Goal: Information Seeking & Learning: Learn about a topic

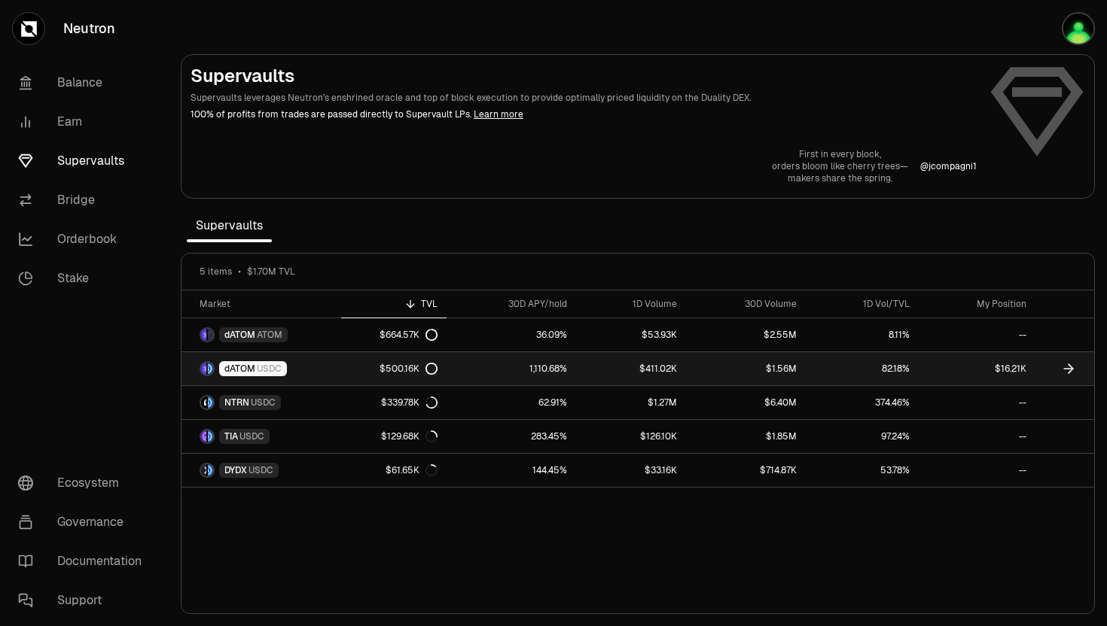
click at [249, 362] on div "dATOM USDC" at bounding box center [253, 368] width 68 height 15
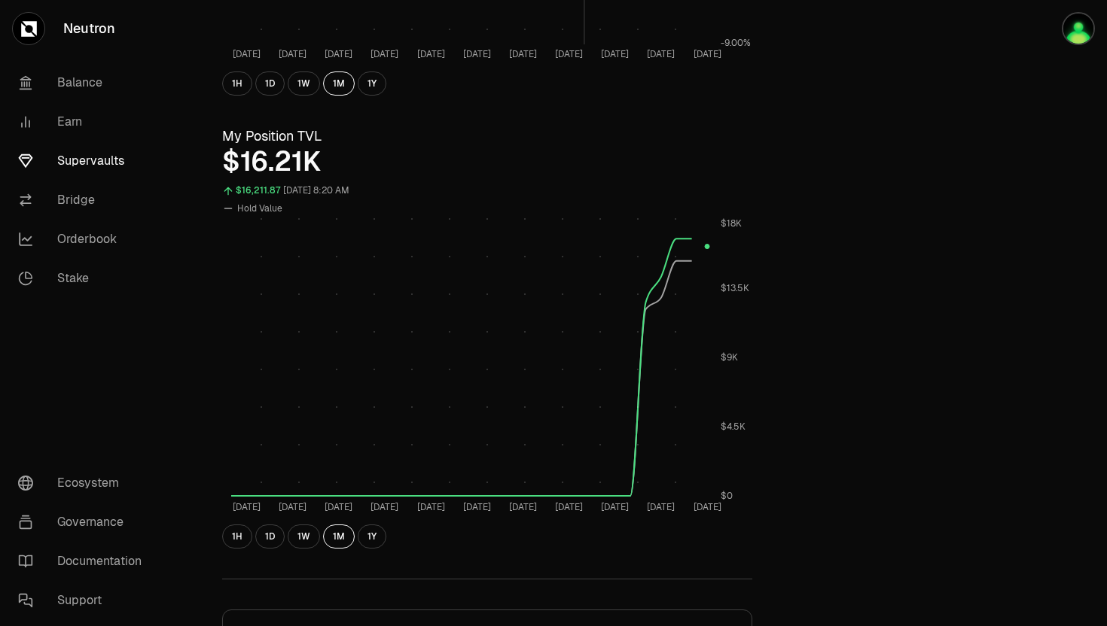
scroll to position [504, 0]
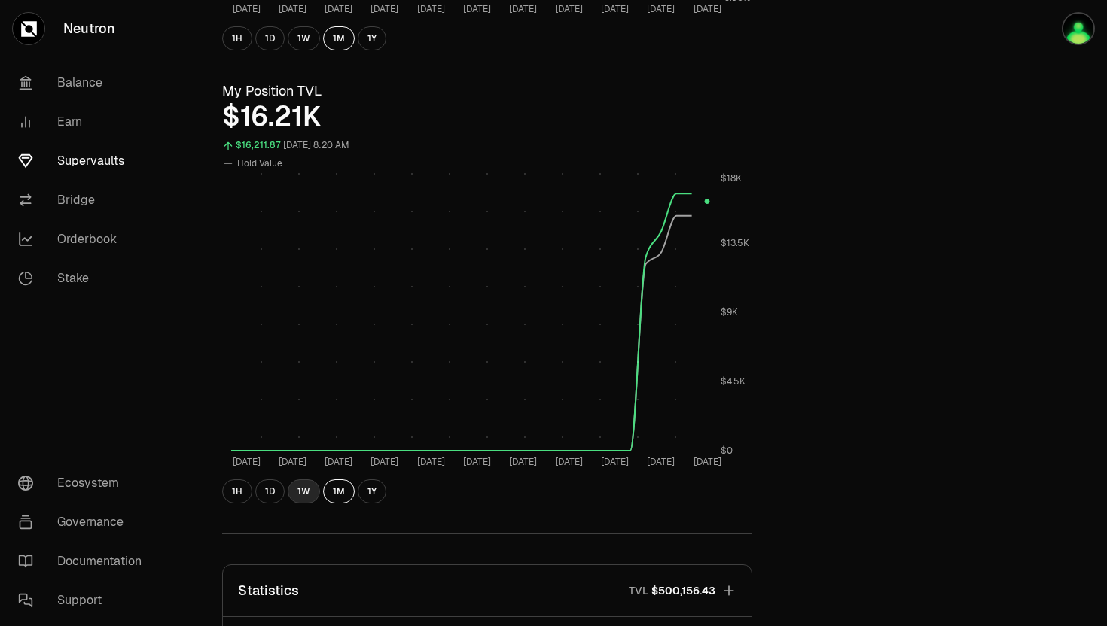
click at [300, 495] on button "1W" at bounding box center [304, 491] width 32 height 24
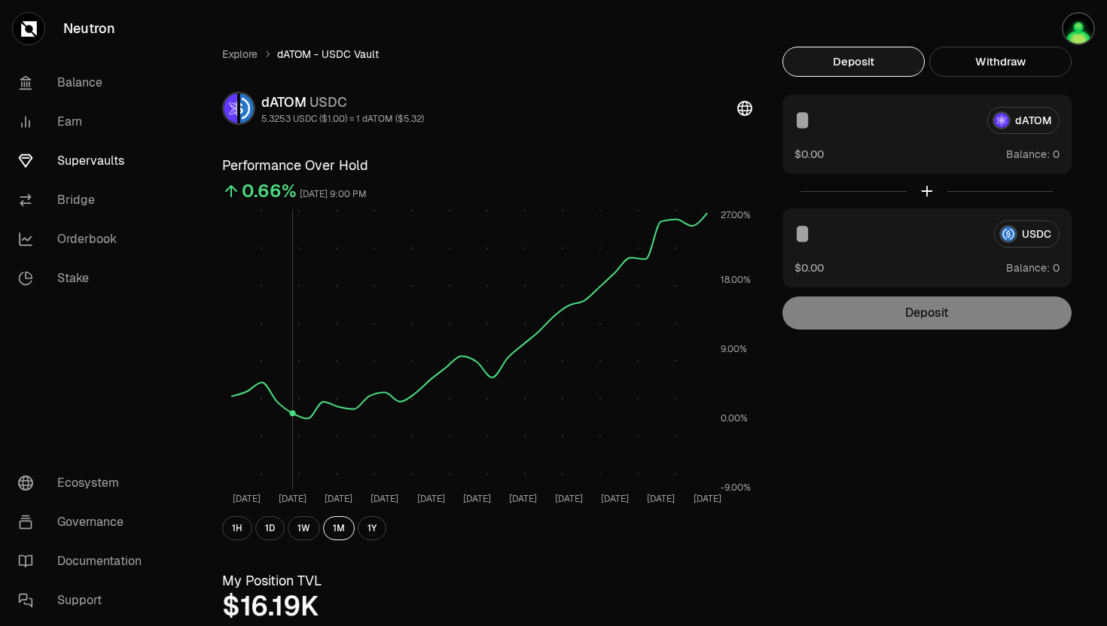
scroll to position [0, 0]
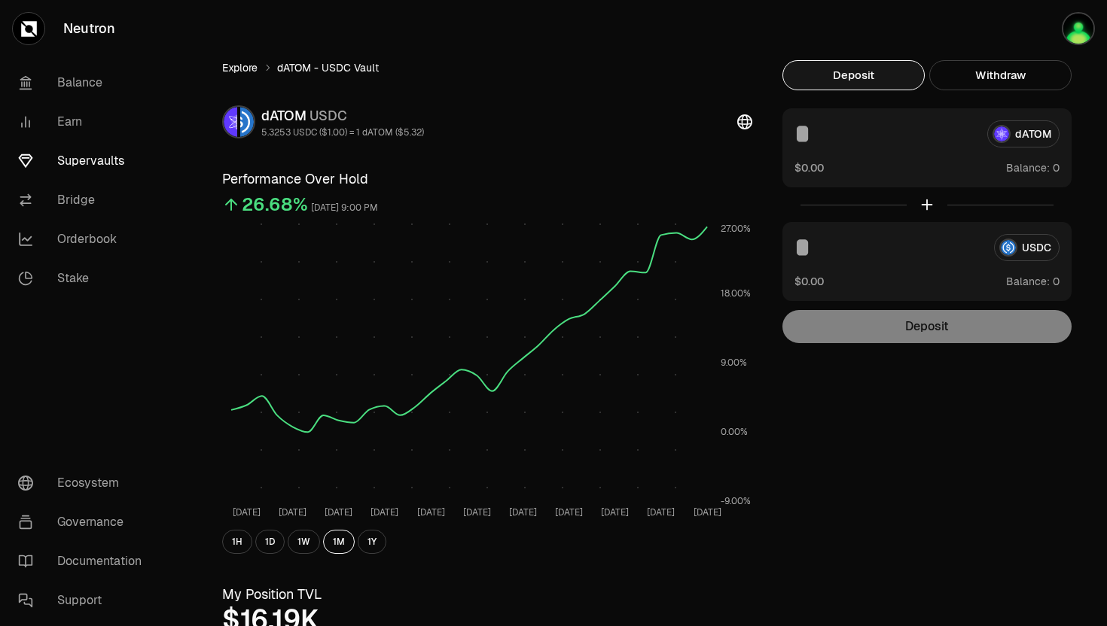
click at [239, 68] on link "Explore" at bounding box center [239, 67] width 35 height 15
